Goal: Check status: Check status

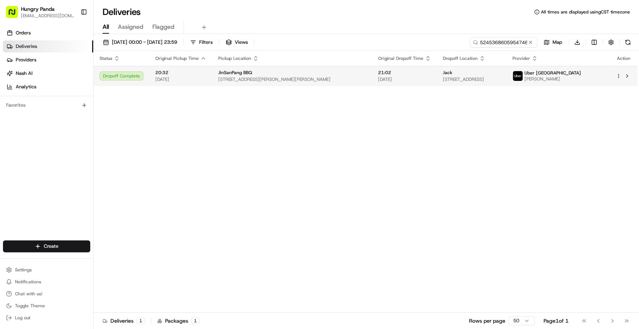
click at [501, 81] on span "[STREET_ADDRESS]" at bounding box center [472, 79] width 58 height 6
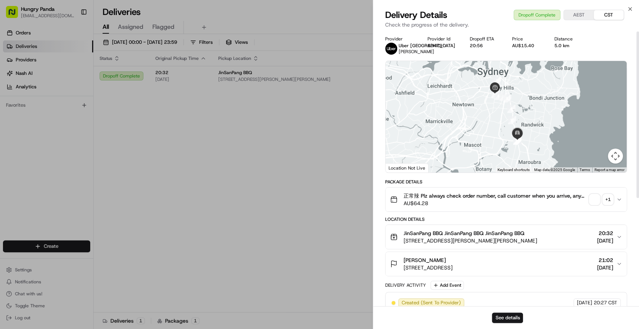
click at [593, 205] on span "button" at bounding box center [594, 199] width 10 height 10
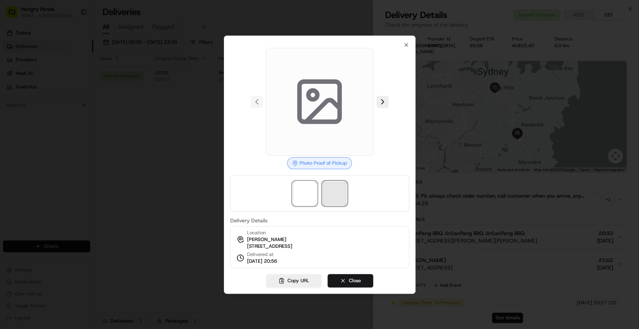
click at [329, 186] on span at bounding box center [335, 194] width 24 height 24
drag, startPoint x: 308, startPoint y: 185, endPoint x: 339, endPoint y: 188, distance: 31.2
click at [308, 185] on span at bounding box center [305, 194] width 24 height 24
click at [337, 186] on span at bounding box center [335, 194] width 24 height 24
click at [310, 185] on span at bounding box center [305, 194] width 24 height 24
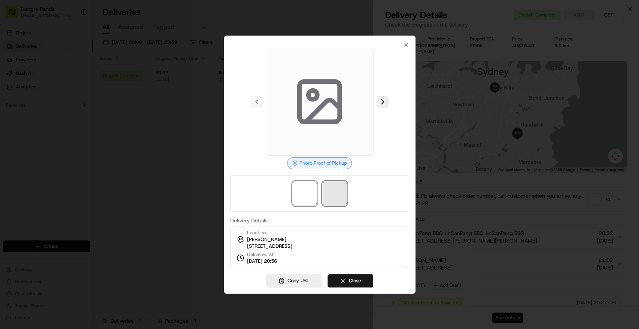
click at [329, 186] on span at bounding box center [335, 194] width 24 height 24
click at [383, 99] on div at bounding box center [319, 102] width 179 height 108
drag, startPoint x: 404, startPoint y: 41, endPoint x: 393, endPoint y: 49, distance: 13.5
click at [404, 42] on icon "button" at bounding box center [406, 45] width 6 height 6
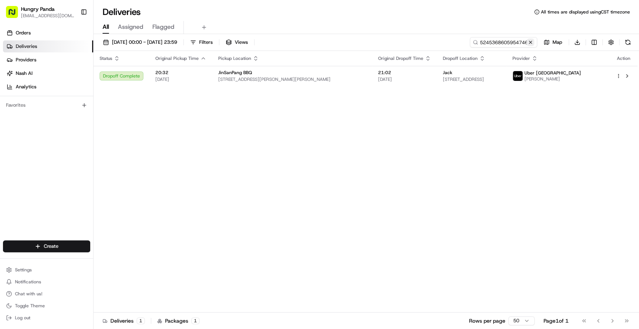
click at [530, 42] on button at bounding box center [530, 42] width 7 height 7
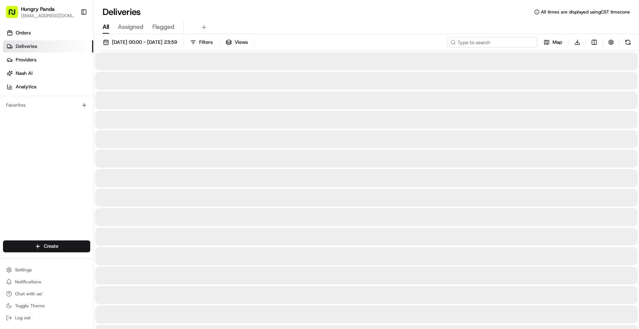
click at [512, 43] on input at bounding box center [492, 42] width 90 height 10
paste input "0857360745054744681971"
type input "0857360745054744681971"
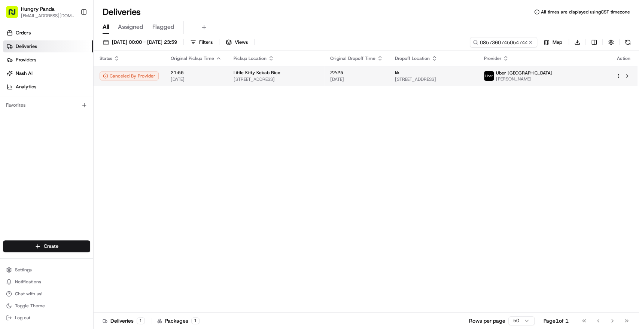
click at [353, 83] on td "22:25 [DATE]" at bounding box center [356, 76] width 65 height 20
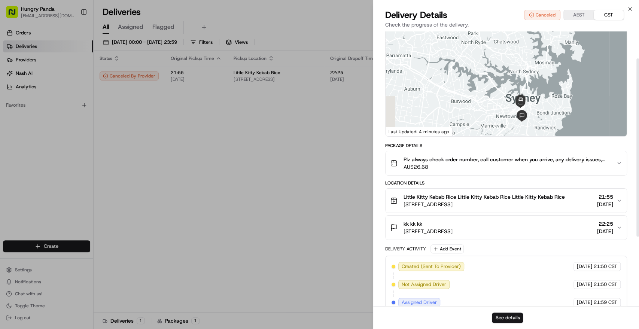
scroll to position [42, 0]
